Goal: Check status

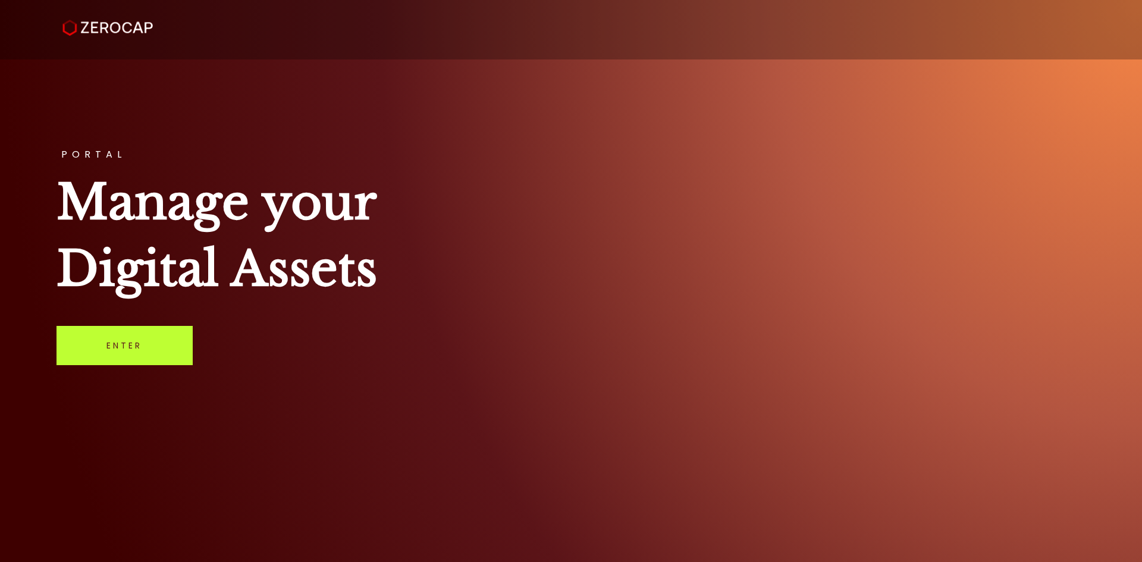
click at [135, 350] on link "Enter" at bounding box center [125, 345] width 136 height 39
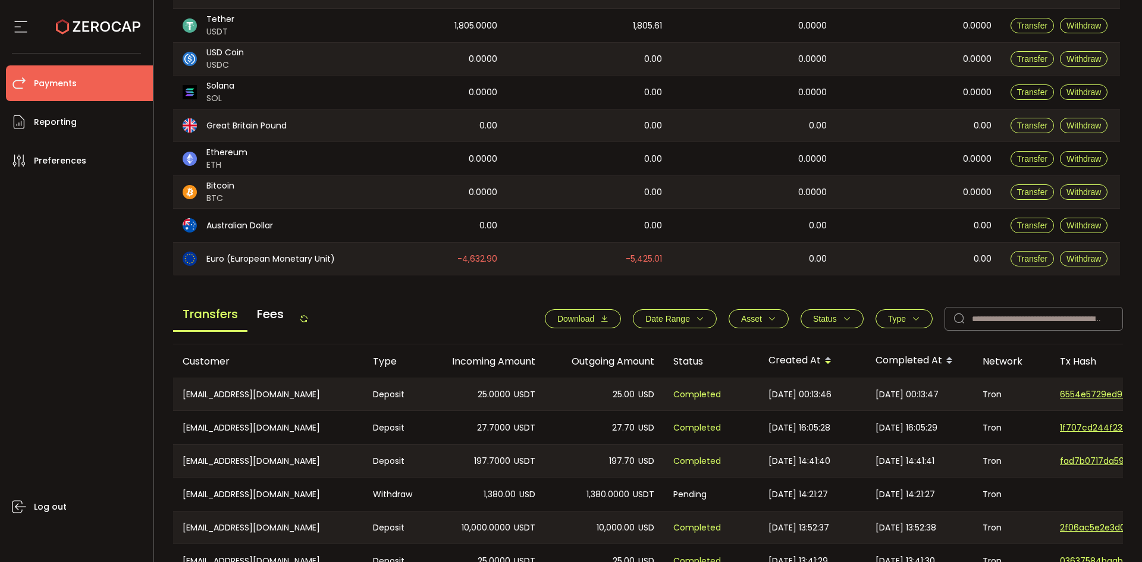
scroll to position [397, 0]
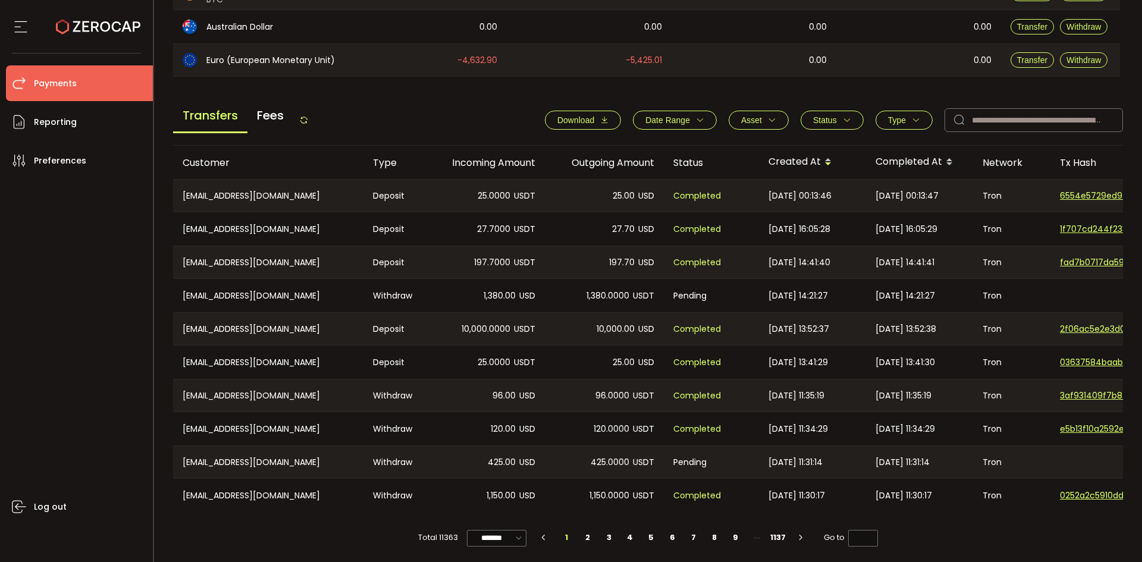
click at [843, 121] on icon "button" at bounding box center [847, 120] width 8 height 8
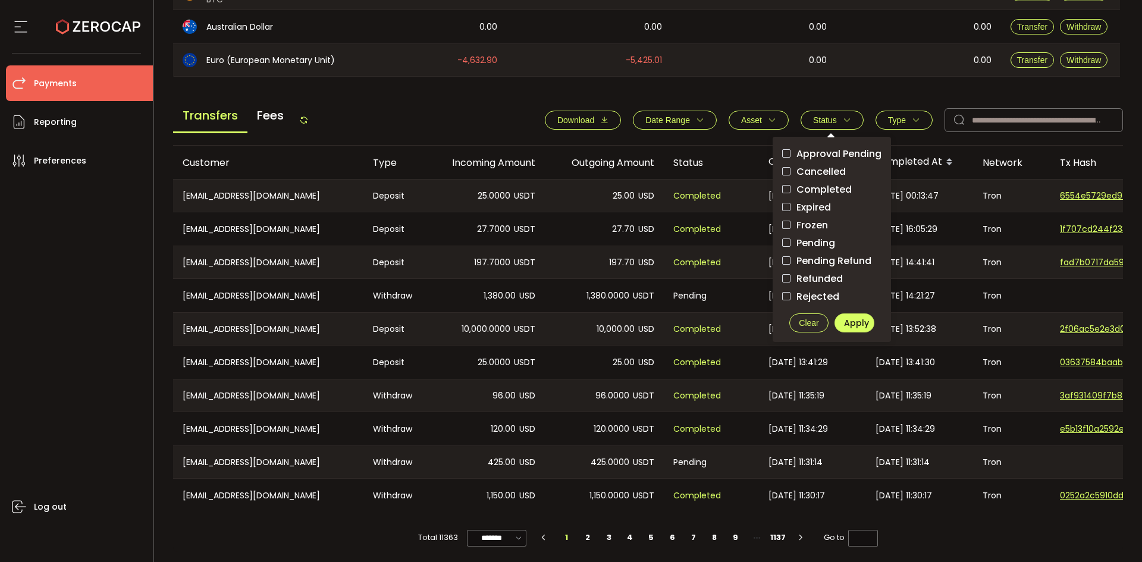
click at [820, 245] on span "Pending" at bounding box center [813, 242] width 45 height 11
click at [847, 328] on span "Apply" at bounding box center [856, 323] width 25 height 12
